Goal: Download file/media

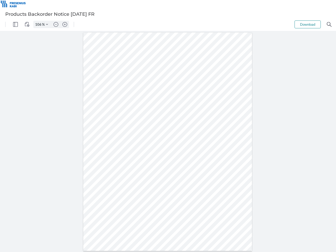
click at [15, 24] on img "Panel" at bounding box center [15, 24] width 5 height 5
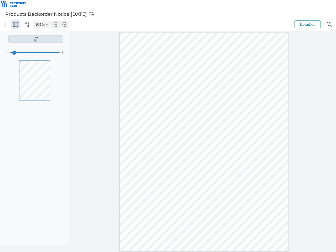
click at [27, 24] on img "View Controls" at bounding box center [27, 24] width 5 height 5
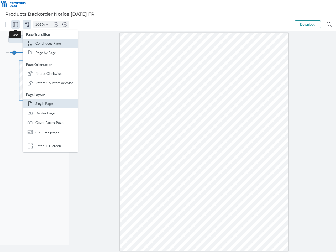
click at [39, 24] on input "106" at bounding box center [38, 24] width 8 height 5
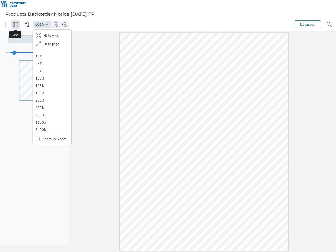
click at [47, 24] on img "Zoom Controls" at bounding box center [47, 24] width 2 height 2
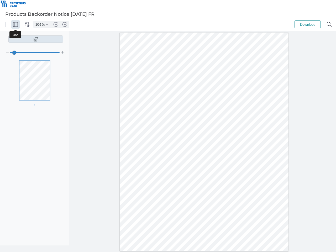
click at [56, 24] on img "Zoom out" at bounding box center [55, 24] width 5 height 5
click at [65, 24] on img "Zoom in" at bounding box center [64, 24] width 5 height 5
type input "106"
click at [307, 24] on button "Download" at bounding box center [307, 24] width 26 height 8
click at [329, 24] on img "Search" at bounding box center [328, 24] width 5 height 5
